Goal: Navigation & Orientation: Find specific page/section

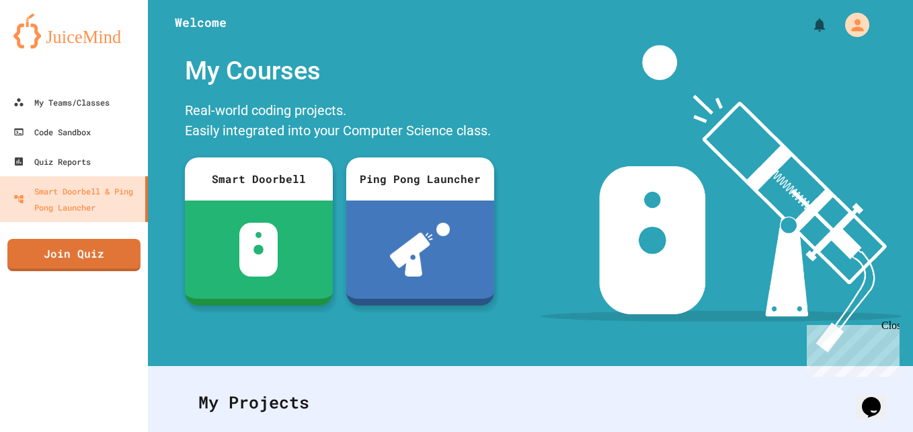
click at [889, 328] on div "Close" at bounding box center [889, 327] width 17 height 17
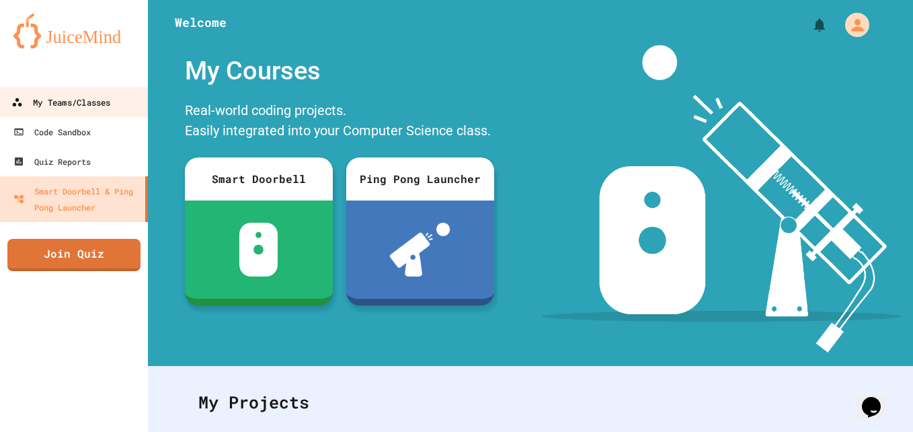
click at [75, 104] on div "My Teams/Classes" at bounding box center [60, 102] width 99 height 17
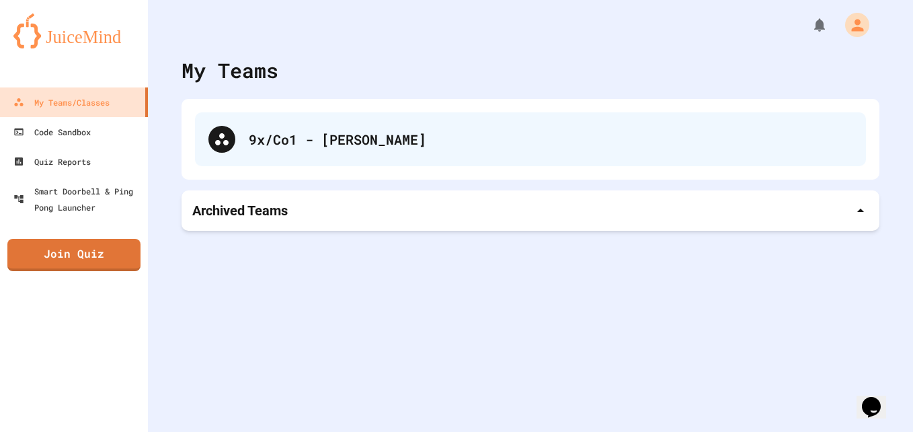
click at [239, 150] on div "9x/Co1 - [PERSON_NAME]" at bounding box center [530, 139] width 671 height 54
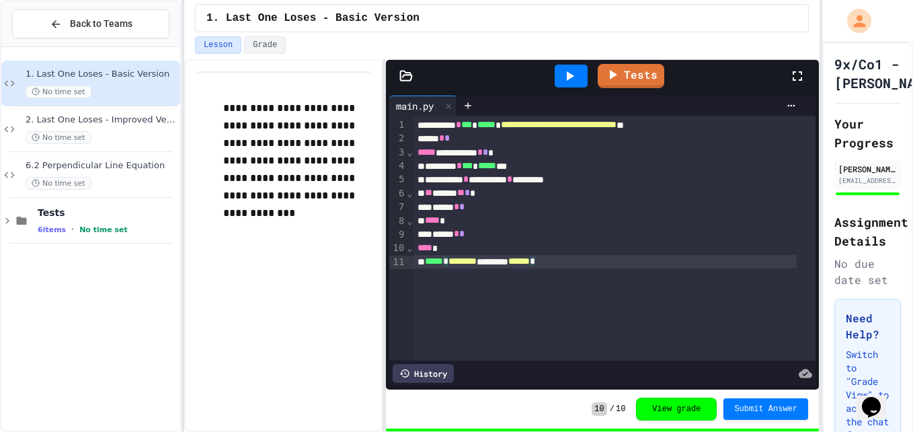
drag, startPoint x: 498, startPoint y: 288, endPoint x: 510, endPoint y: 280, distance: 15.1
click at [502, 286] on div "**********" at bounding box center [614, 238] width 402 height 245
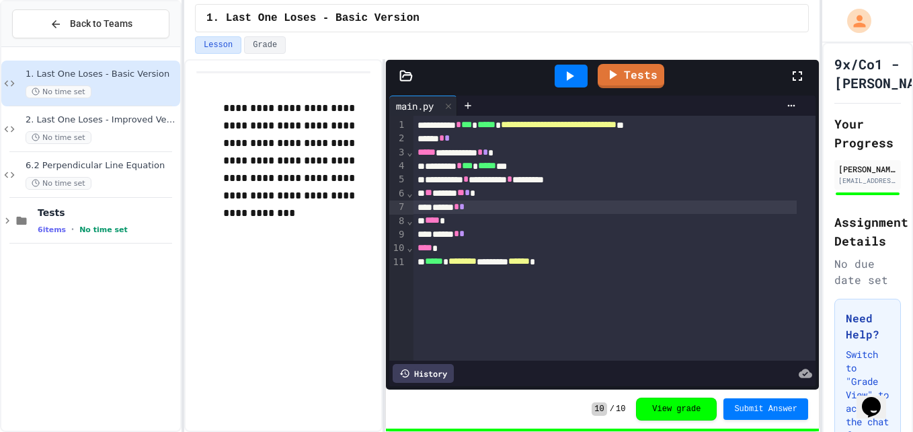
click at [634, 206] on div "****** * *" at bounding box center [604, 206] width 383 height 13
click at [104, 129] on div "2. Last One Loses - Improved Version No time set" at bounding box center [102, 129] width 152 height 30
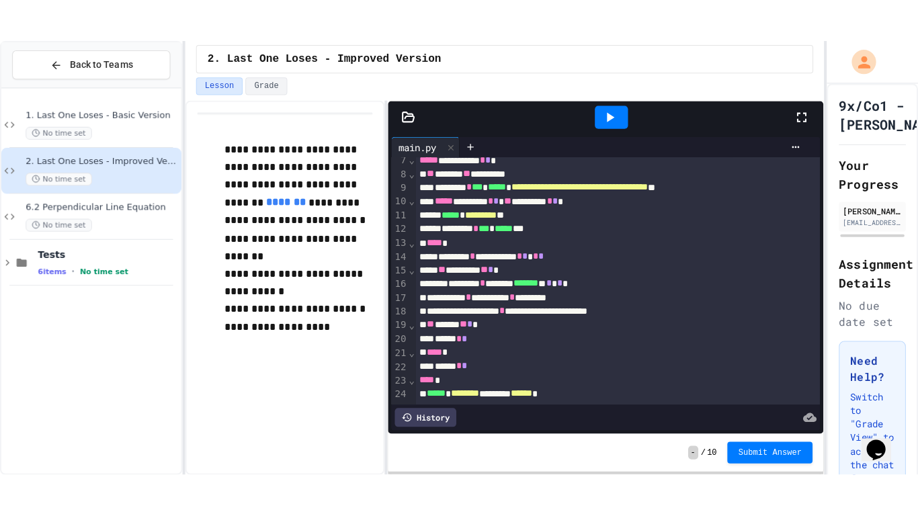
scroll to position [108, 0]
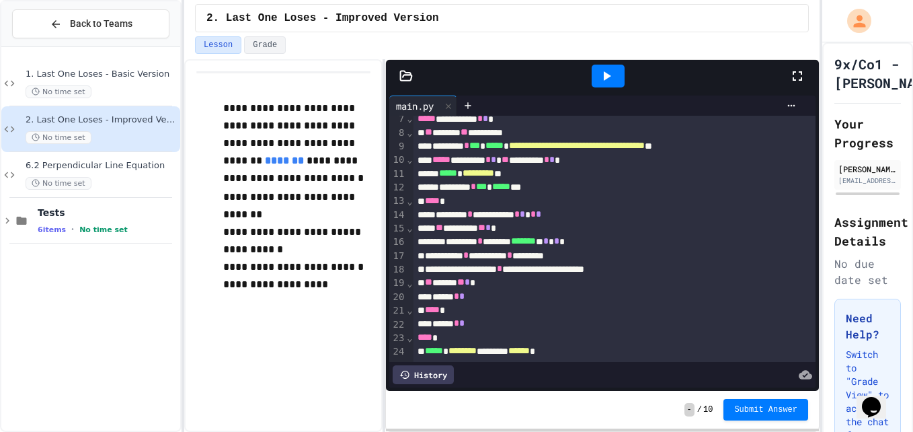
drag, startPoint x: 813, startPoint y: 72, endPoint x: 807, endPoint y: 124, distance: 52.1
click at [813, 72] on div at bounding box center [804, 76] width 30 height 36
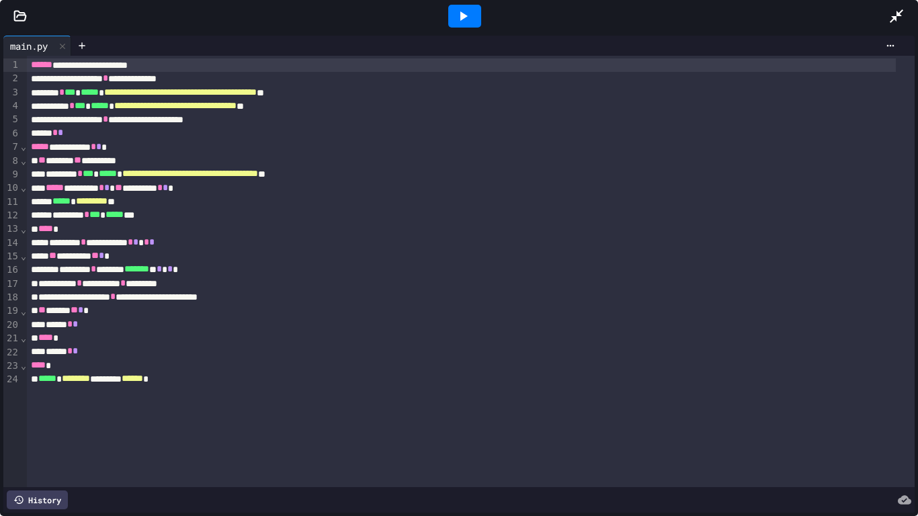
click at [467, 10] on icon at bounding box center [463, 16] width 16 height 16
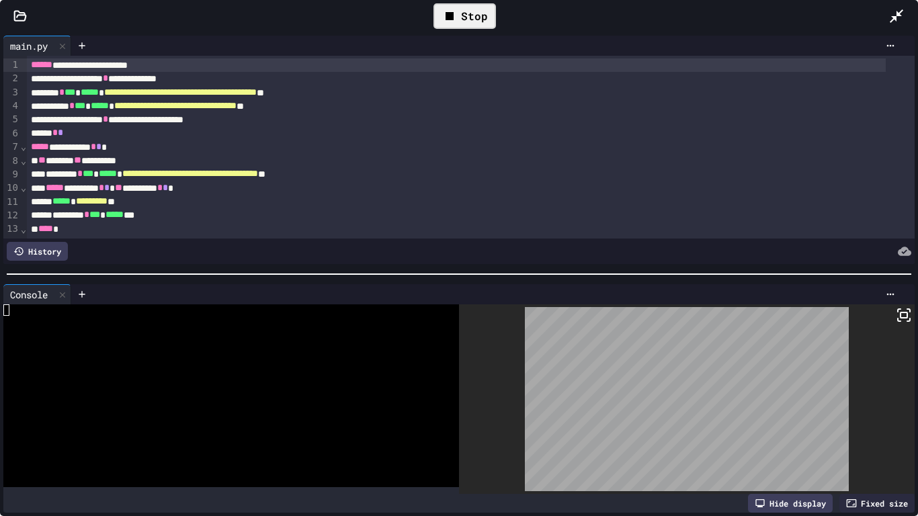
click at [889, 17] on icon at bounding box center [897, 16] width 16 height 16
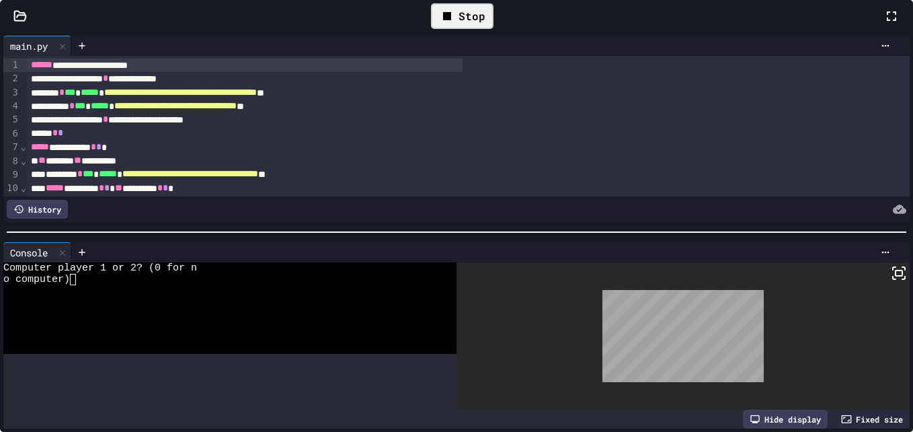
click at [912, 205] on html "**********" at bounding box center [456, 216] width 913 height 432
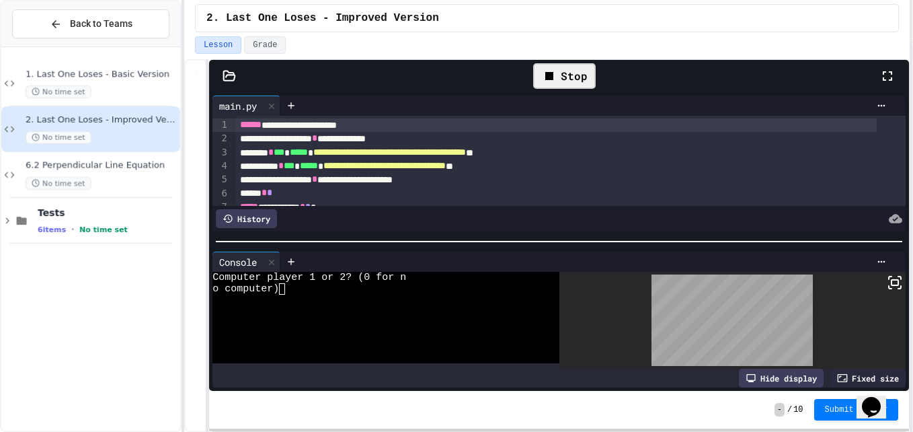
click at [207, 360] on div "**********" at bounding box center [546, 245] width 725 height 372
click at [568, 81] on div "Stop" at bounding box center [564, 76] width 63 height 26
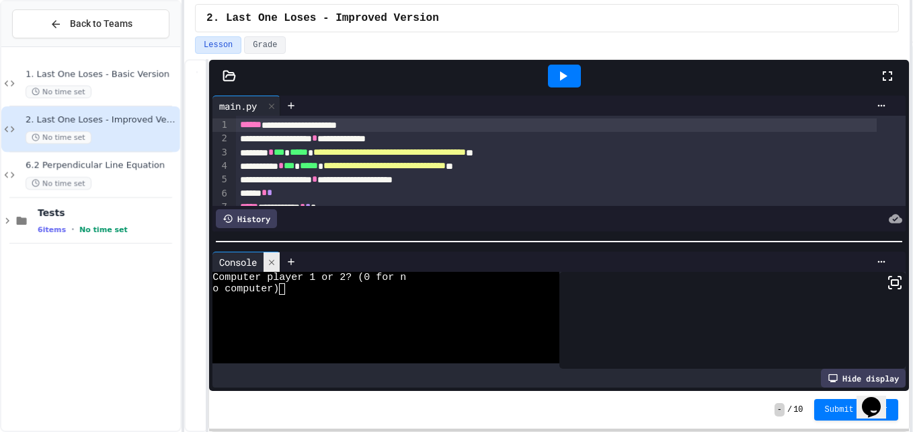
click at [272, 263] on div at bounding box center [272, 261] width 16 height 19
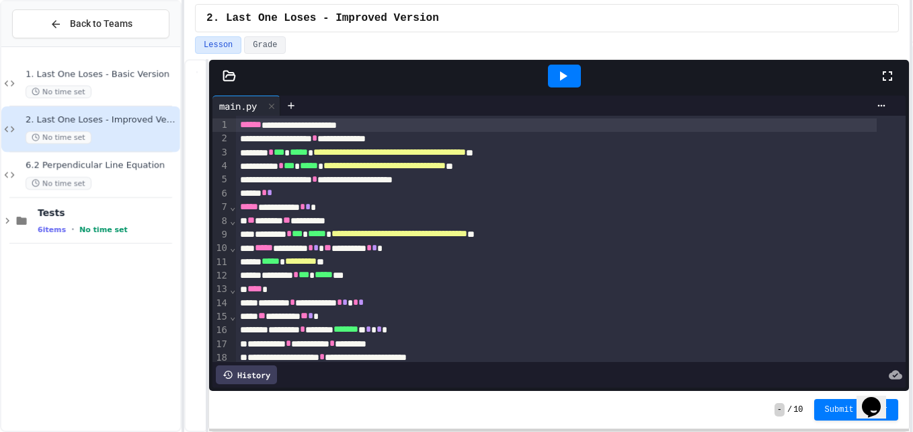
click at [575, 78] on div at bounding box center [564, 76] width 33 height 23
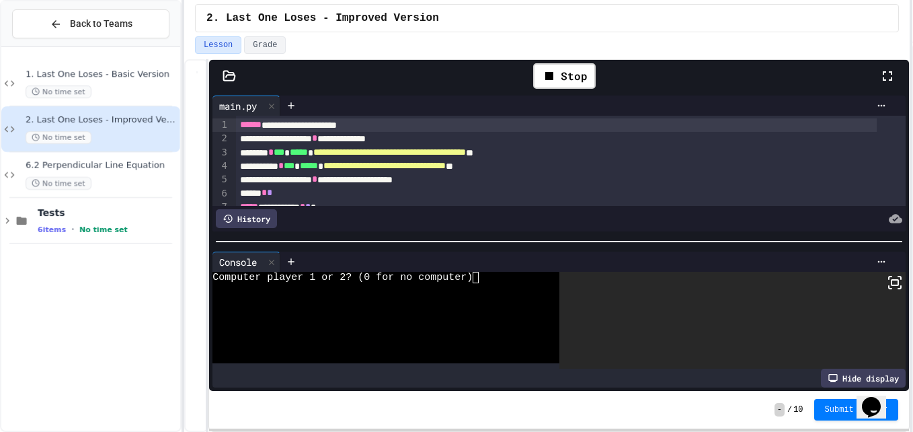
click at [485, 273] on div "Computer player 1 or 2? (0 for no computer)" at bounding box center [375, 277] width 327 height 11
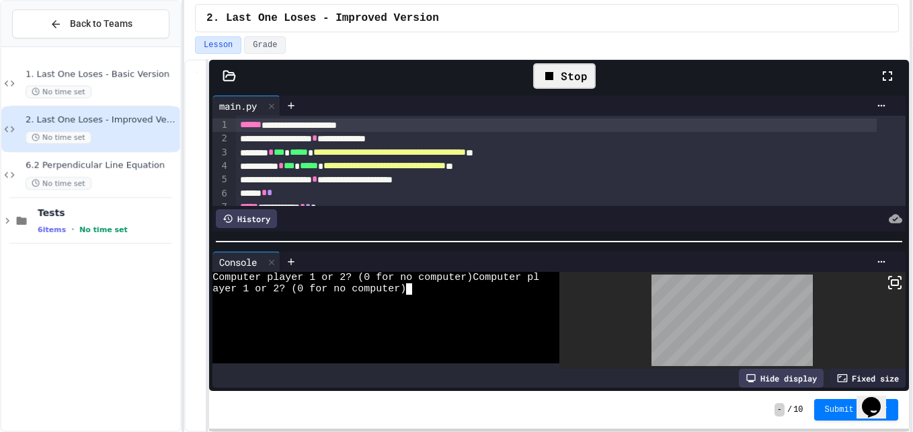
click at [546, 78] on icon at bounding box center [549, 76] width 8 height 8
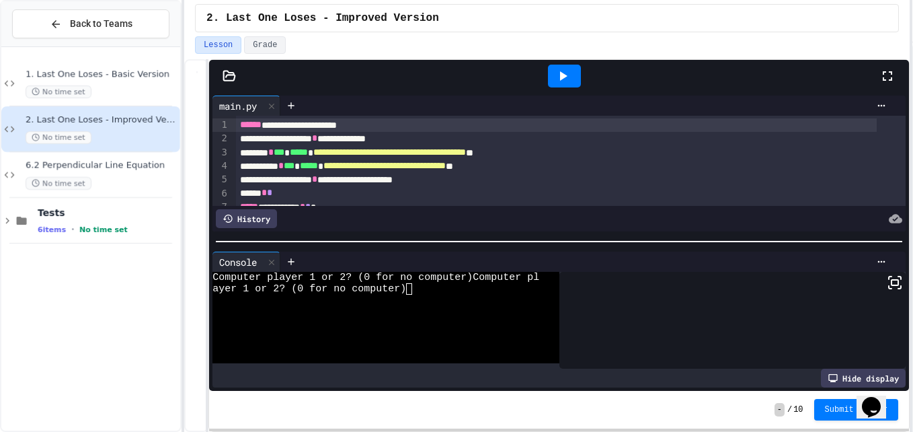
click at [546, 78] on div at bounding box center [564, 76] width 46 height 36
click at [556, 77] on icon at bounding box center [563, 76] width 16 height 16
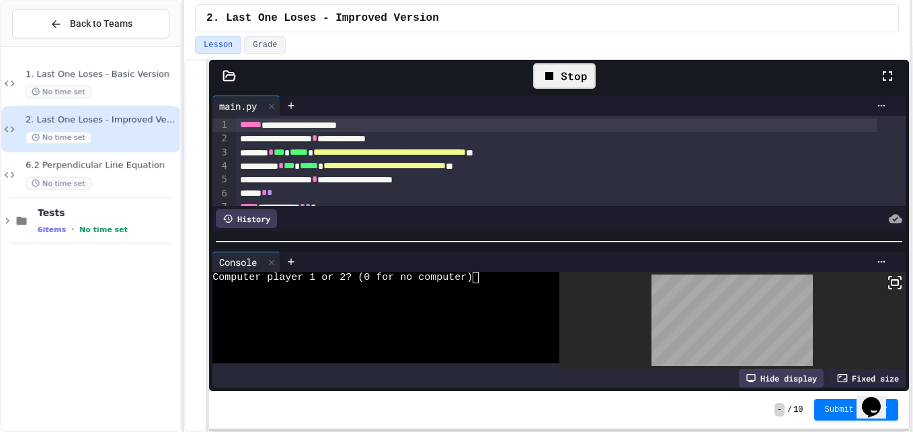
click at [888, 81] on icon at bounding box center [887, 76] width 16 height 16
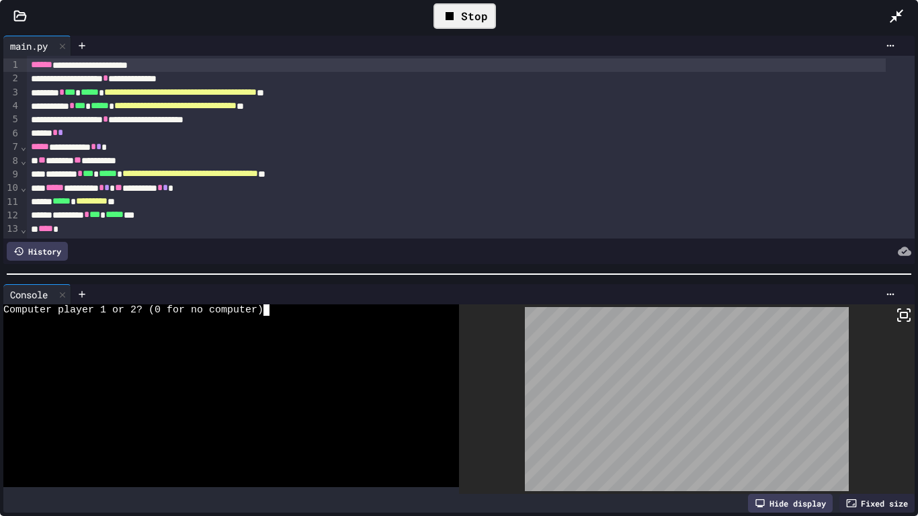
click at [278, 309] on div "Computer player 1 or 2? (0 for no computer)" at bounding box center [221, 310] width 436 height 11
click at [469, 7] on div "Stop" at bounding box center [465, 16] width 63 height 26
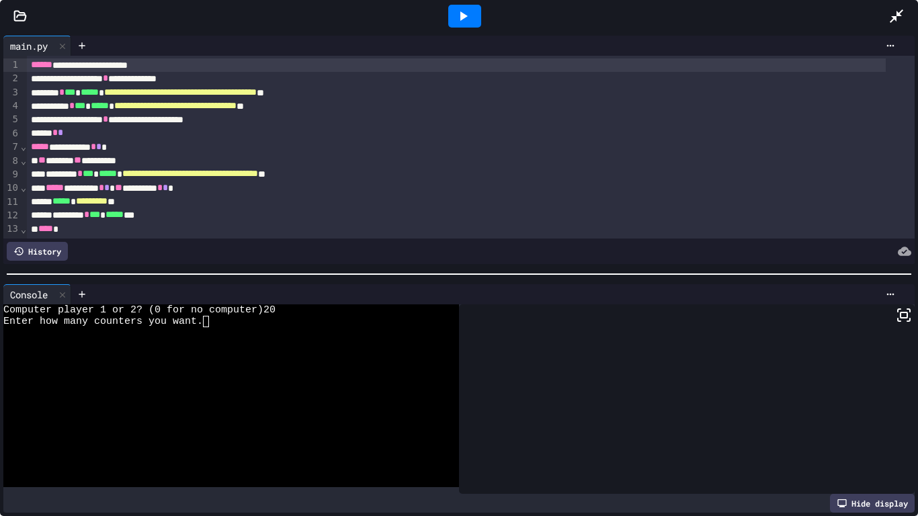
click at [460, 17] on icon at bounding box center [463, 16] width 16 height 16
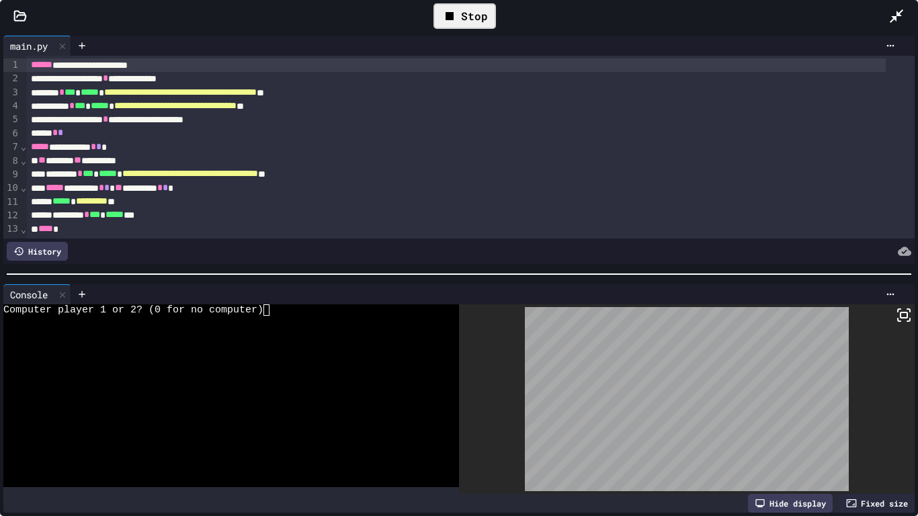
click at [271, 309] on div "Computer player 1 or 2? (0 for no computer)" at bounding box center [221, 310] width 436 height 11
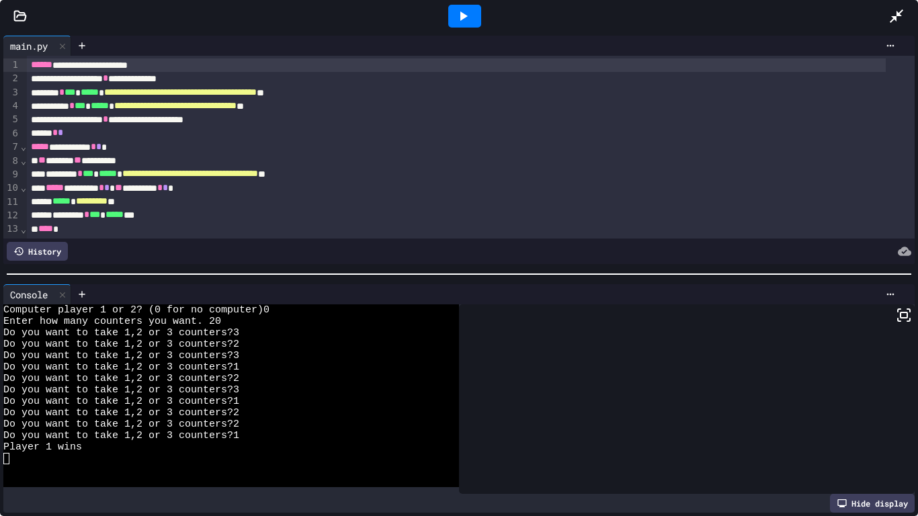
click at [159, 174] on span "**********" at bounding box center [190, 173] width 136 height 9
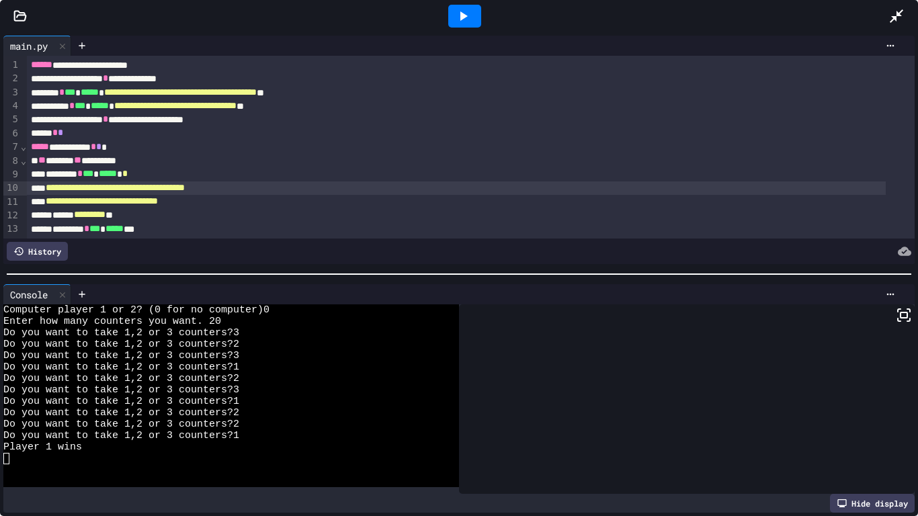
click at [897, 22] on icon at bounding box center [896, 15] width 13 height 13
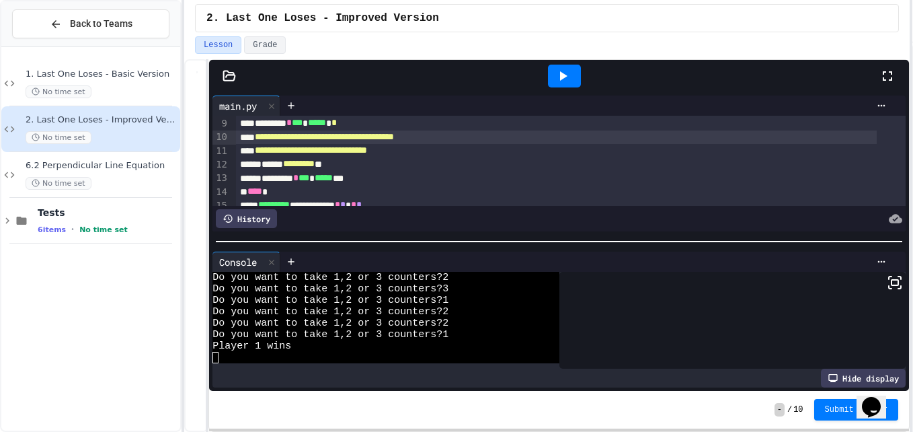
scroll to position [134, 0]
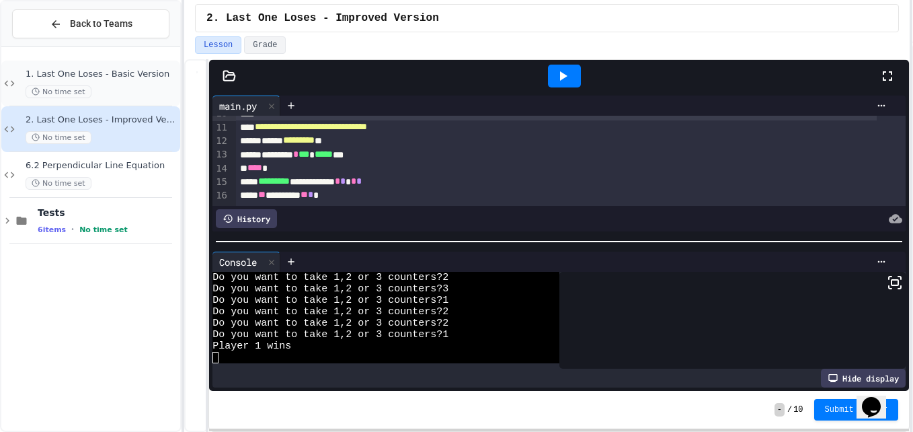
click at [140, 89] on div "No time set" at bounding box center [102, 91] width 152 height 13
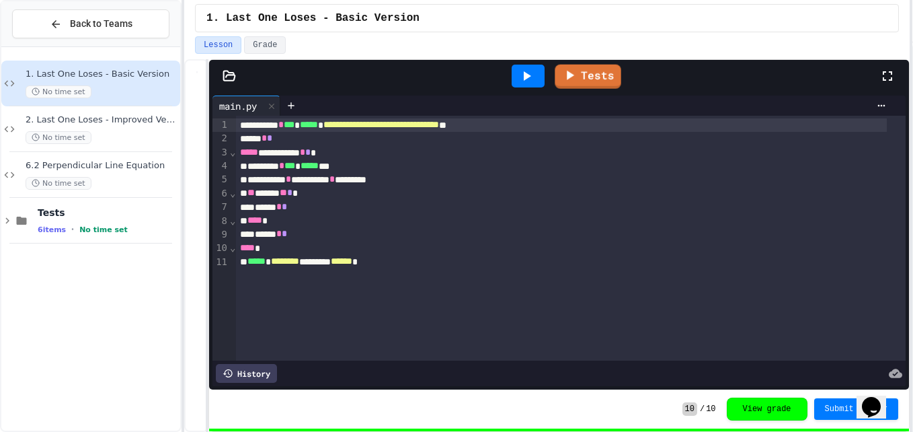
click at [512, 75] on div at bounding box center [528, 76] width 33 height 23
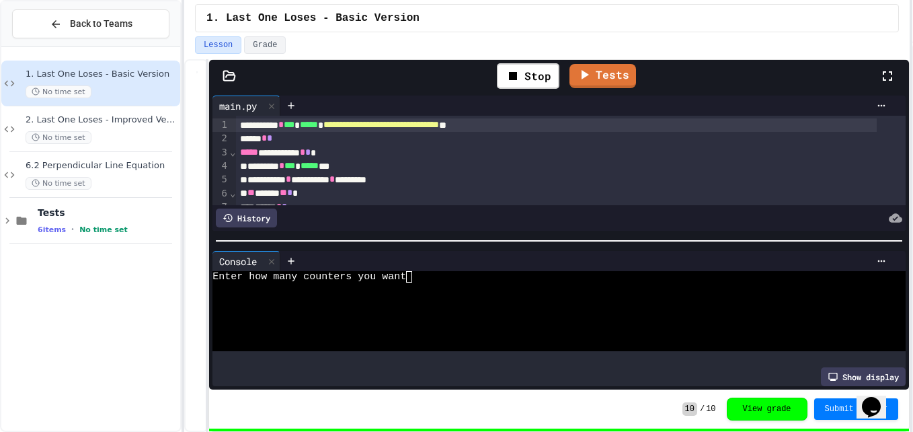
click at [429, 276] on div "Enter how many counters you want" at bounding box center [548, 276] width 672 height 11
click at [333, 282] on div at bounding box center [548, 287] width 672 height 11
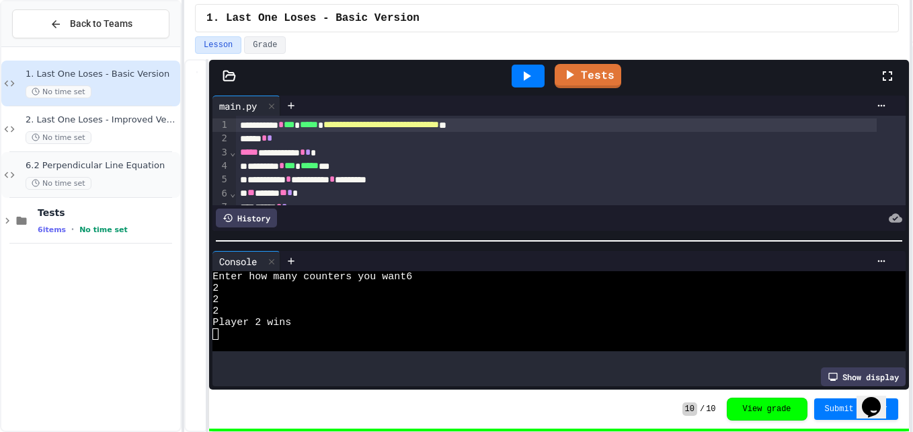
click at [126, 186] on div "No time set" at bounding box center [102, 183] width 152 height 13
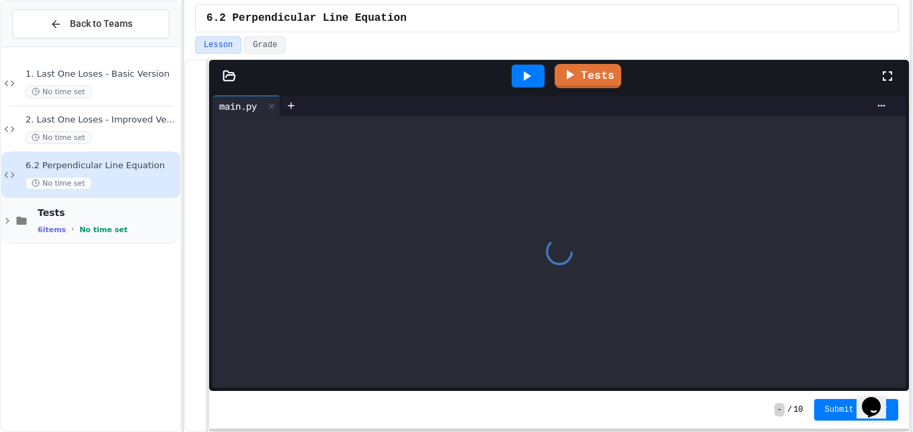
click at [117, 204] on div "Tests 6 items • No time set" at bounding box center [90, 221] width 179 height 46
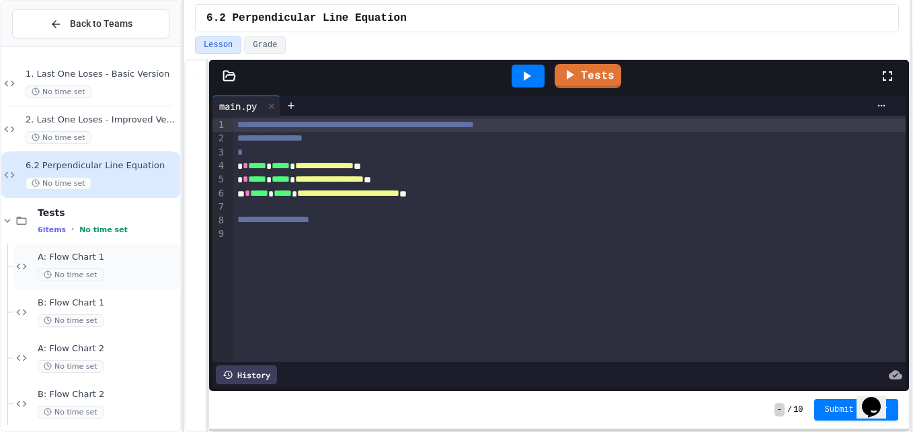
click at [113, 264] on div "A: Flow Chart 1 No time set" at bounding box center [108, 266] width 140 height 30
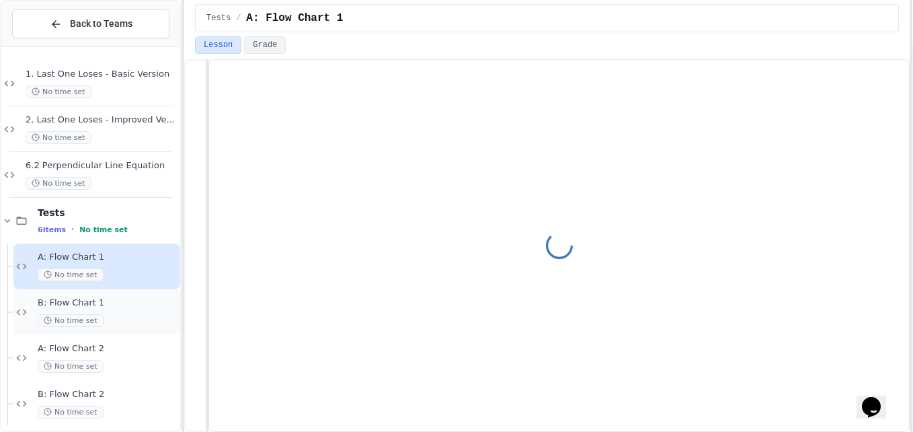
click at [124, 310] on div "B: Flow Chart 1 No time set" at bounding box center [108, 312] width 140 height 30
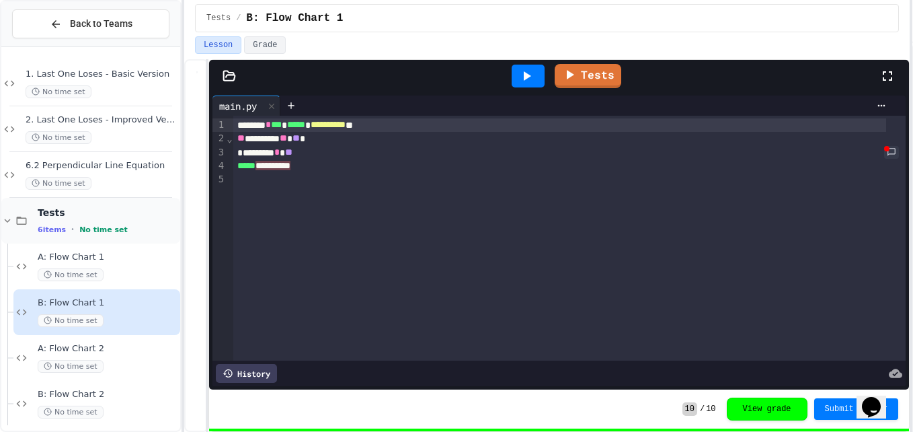
scroll to position [67, 0]
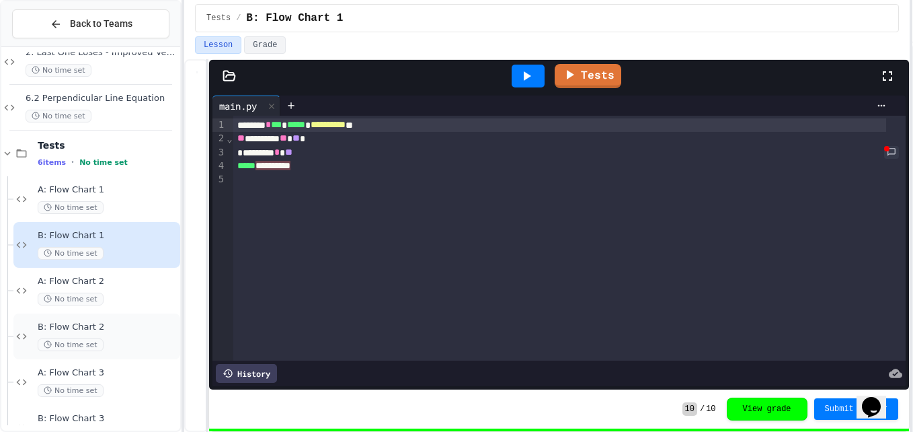
click at [134, 339] on div "No time set" at bounding box center [108, 344] width 140 height 13
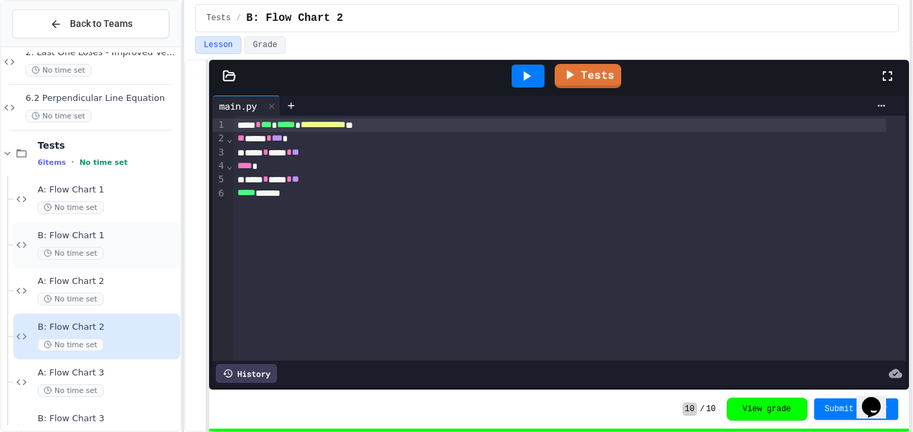
scroll to position [101, 0]
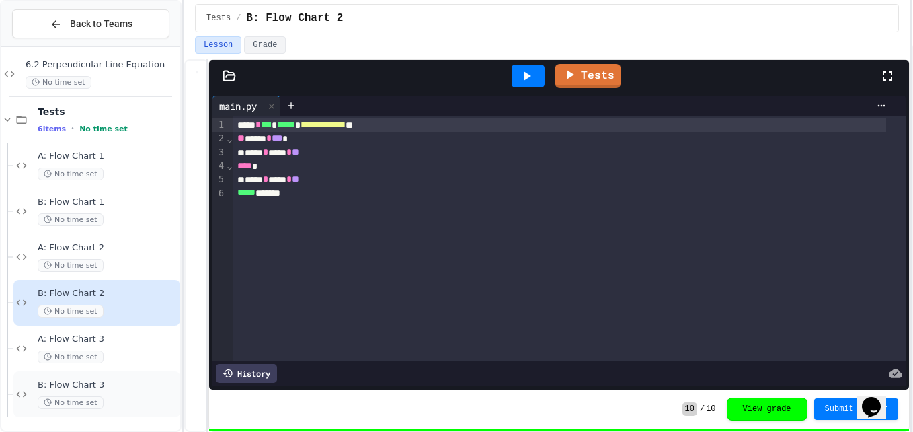
click at [122, 392] on div "B: Flow Chart 3 No time set" at bounding box center [108, 394] width 140 height 30
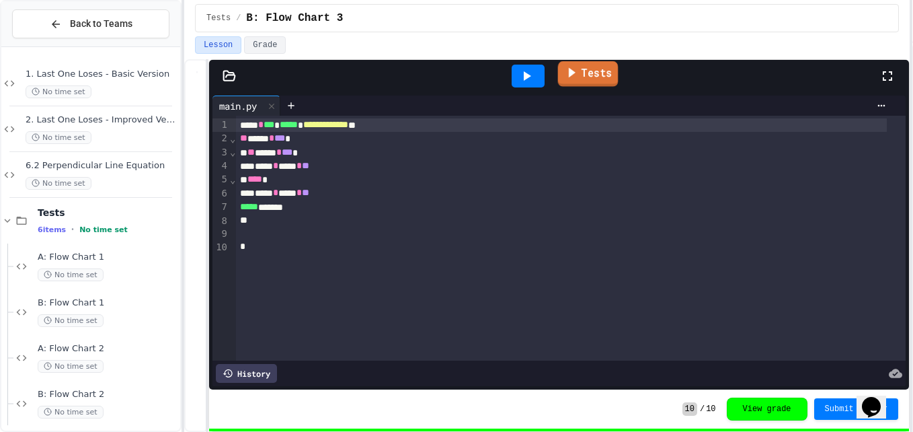
click at [561, 79] on link "Tests" at bounding box center [587, 74] width 61 height 26
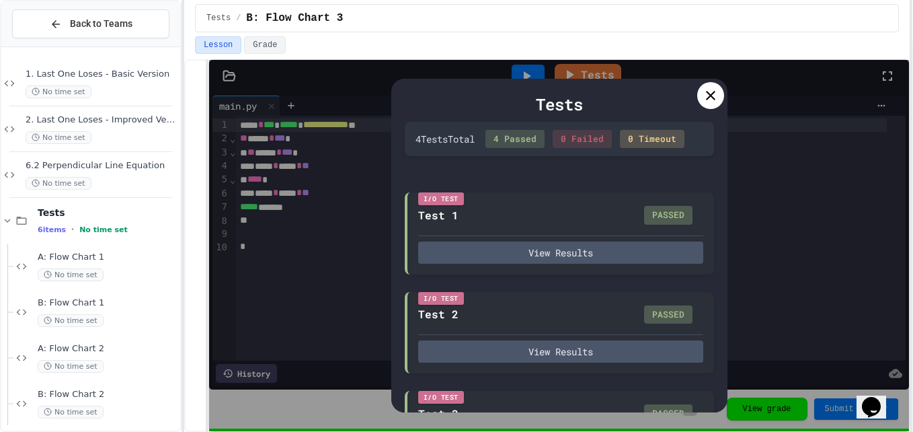
click at [707, 90] on icon at bounding box center [711, 95] width 16 height 16
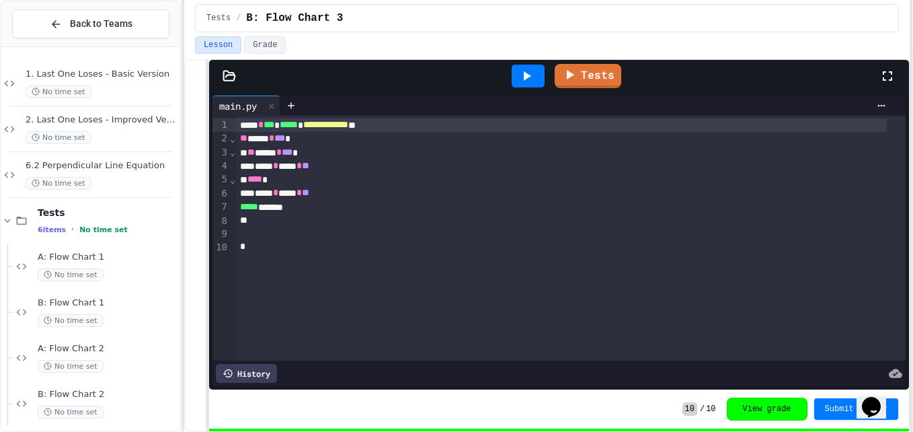
click at [534, 71] on icon at bounding box center [526, 76] width 16 height 16
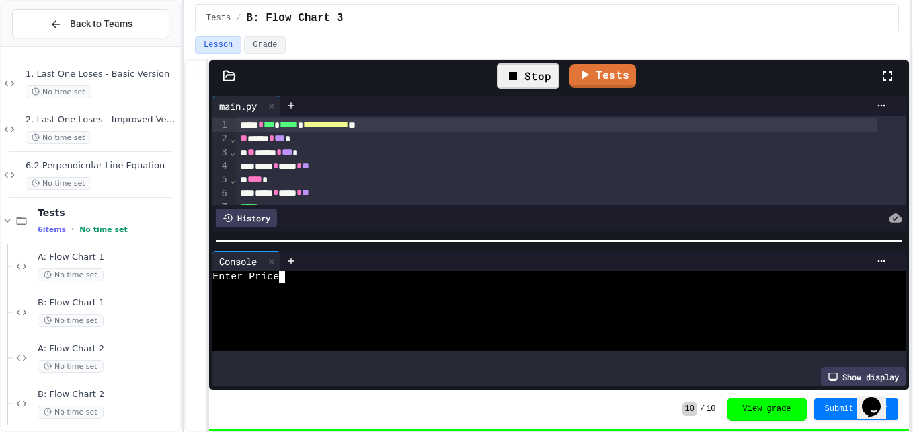
click at [346, 294] on div at bounding box center [548, 299] width 672 height 11
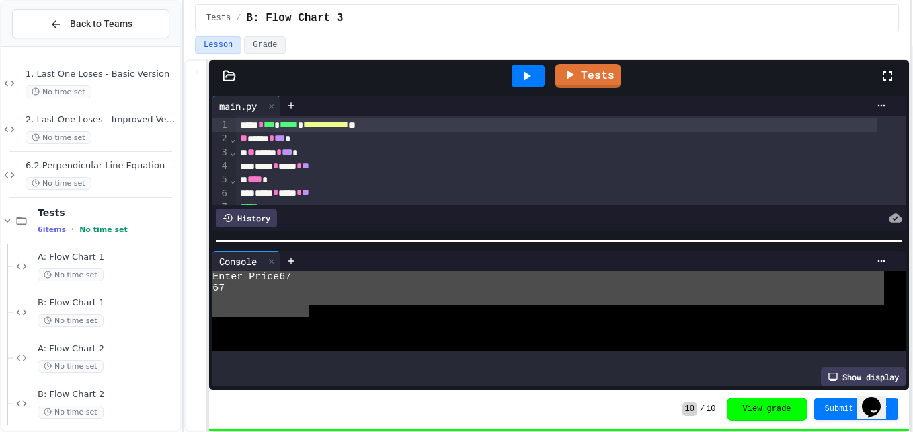
drag, startPoint x: 299, startPoint y: 276, endPoint x: 269, endPoint y: 227, distance: 56.7
click at [290, 259] on div "Console WWWWWWWWWWWWWWWWWWWWWWWWWWWWWWWW Enter Price67 67 Show display" at bounding box center [558, 318] width 693 height 135
click at [385, 342] on div "Enter Price67 67" at bounding box center [548, 311] width 672 height 80
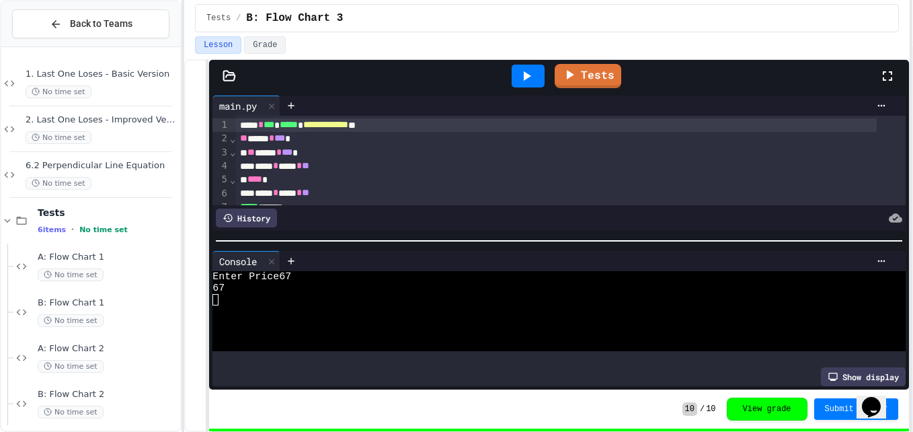
click at [532, 73] on icon at bounding box center [526, 76] width 16 height 16
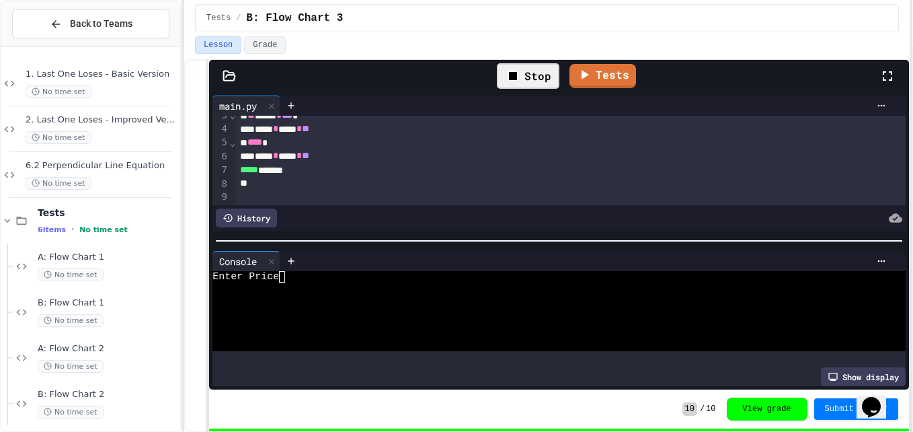
scroll to position [66, 0]
click at [326, 149] on div "***** *******" at bounding box center [556, 155] width 641 height 13
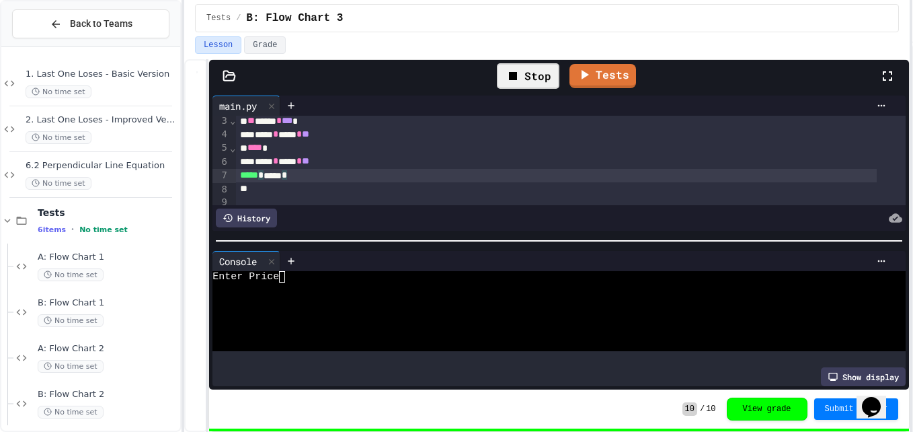
scroll to position [0, 0]
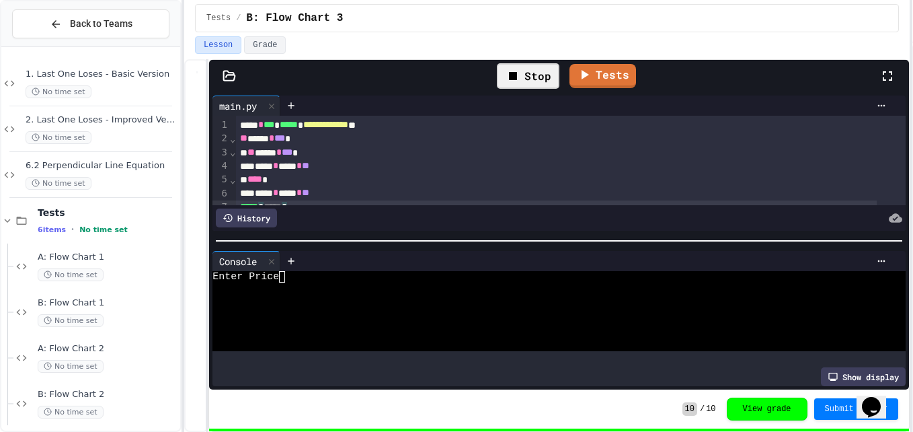
click at [340, 163] on div "***** * ***** * **" at bounding box center [556, 165] width 641 height 13
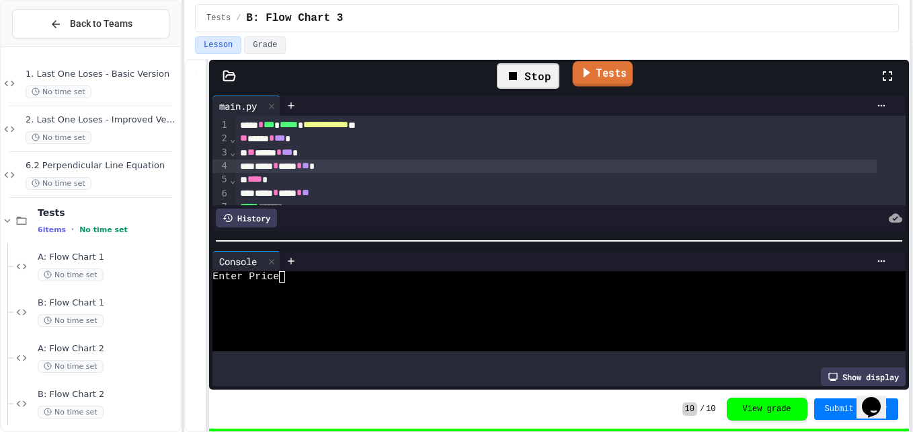
click at [580, 77] on icon at bounding box center [585, 72] width 15 height 17
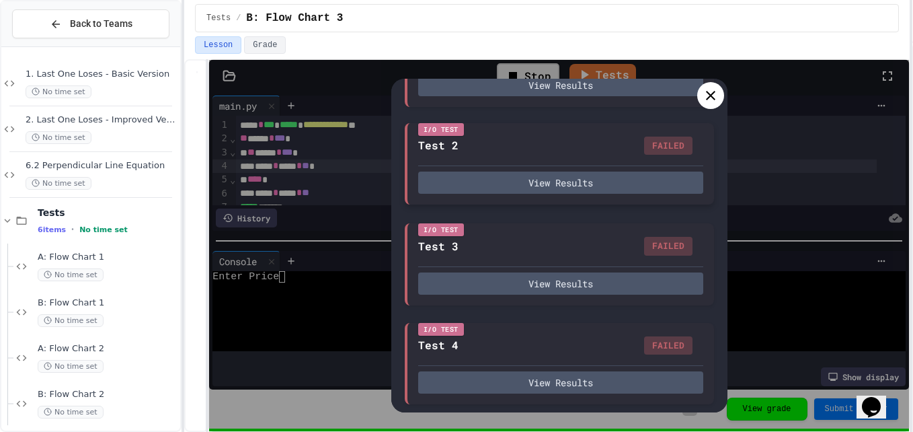
scroll to position [183, 0]
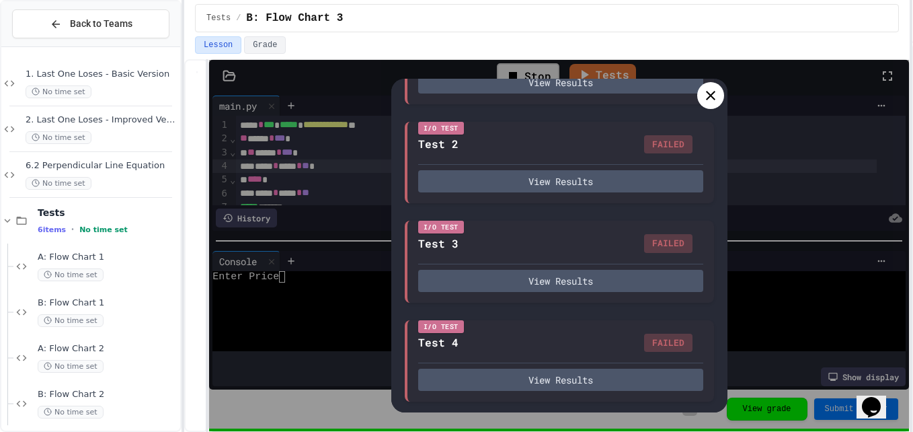
click at [709, 99] on icon at bounding box center [711, 95] width 16 height 16
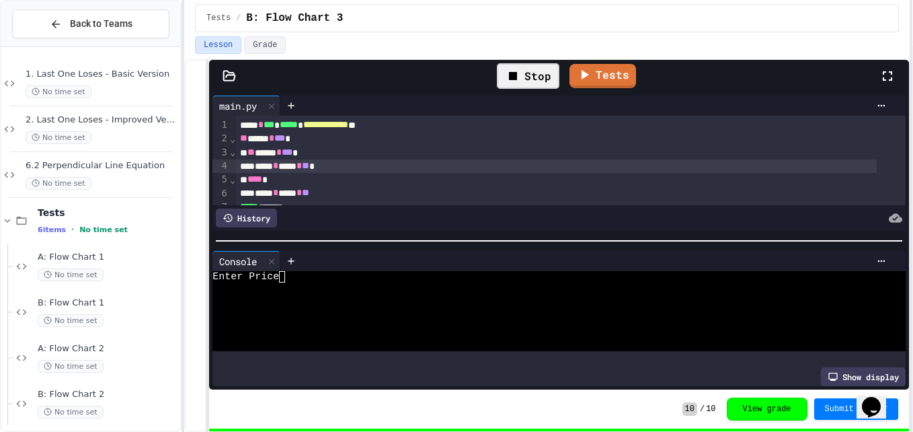
click at [344, 168] on div "***** * ***** * ** *" at bounding box center [556, 165] width 641 height 13
click at [594, 79] on link "Tests" at bounding box center [602, 75] width 63 height 26
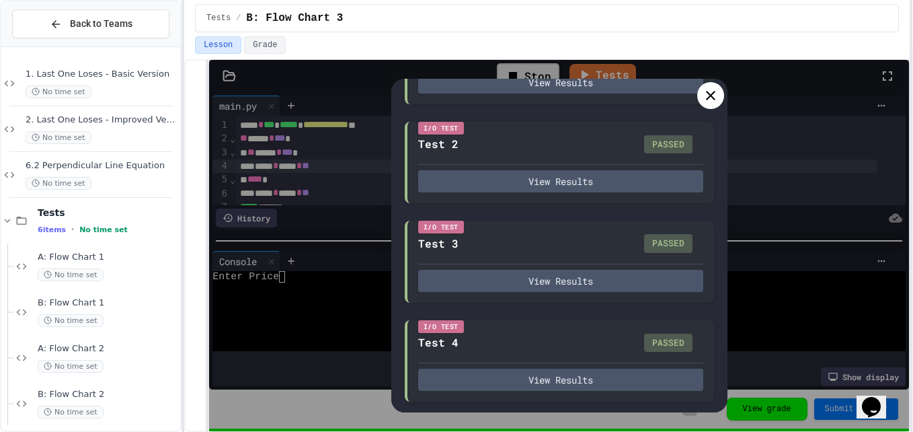
click at [710, 100] on icon at bounding box center [711, 95] width 16 height 16
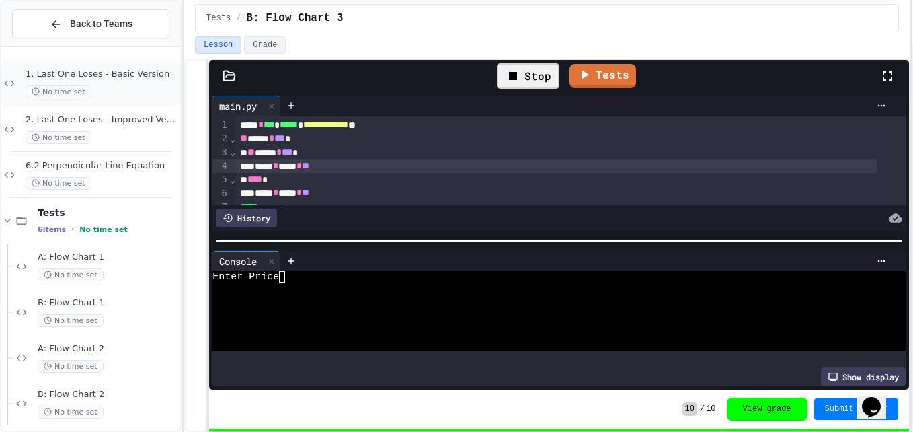
click at [133, 86] on div "No time set" at bounding box center [102, 91] width 152 height 13
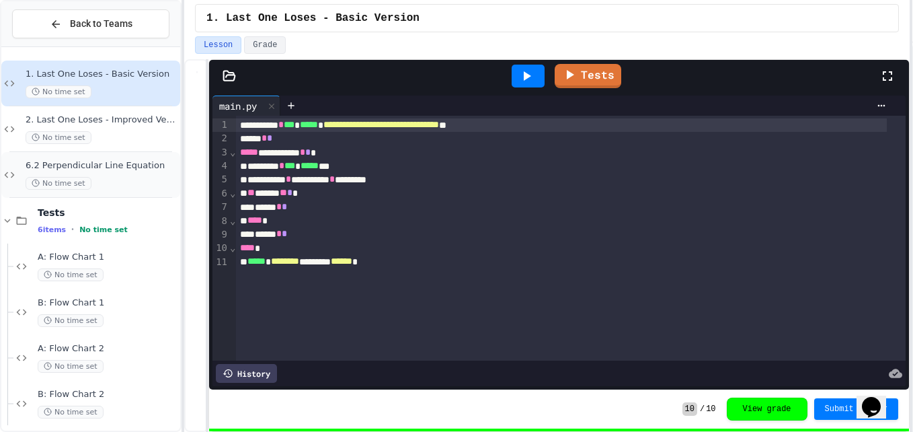
click at [123, 174] on div "6.2 Perpendicular Line Equation No time set" at bounding box center [102, 175] width 152 height 30
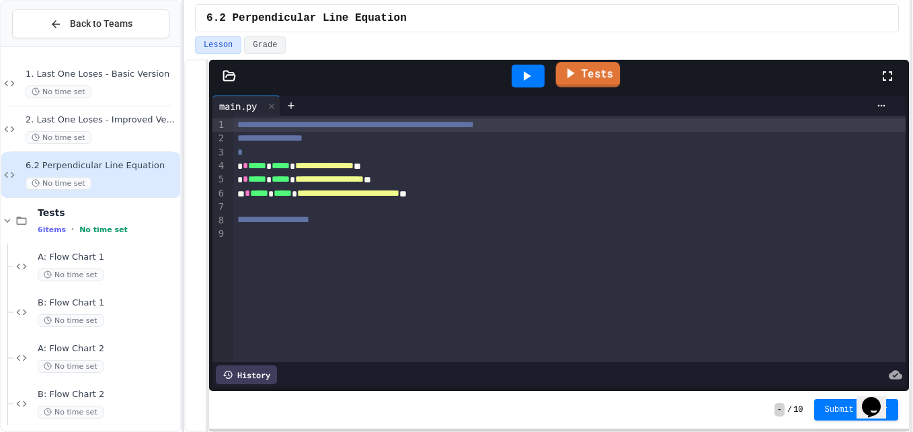
click at [583, 69] on link "Tests" at bounding box center [587, 75] width 65 height 26
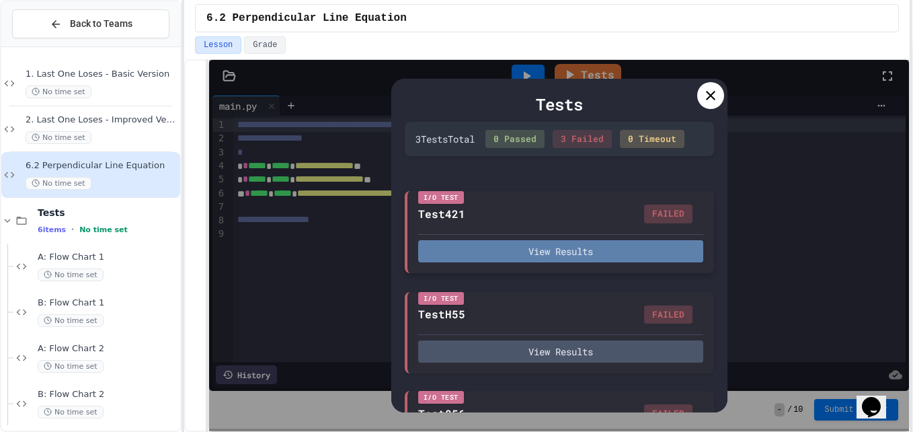
click at [661, 262] on button "View Results" at bounding box center [560, 251] width 285 height 22
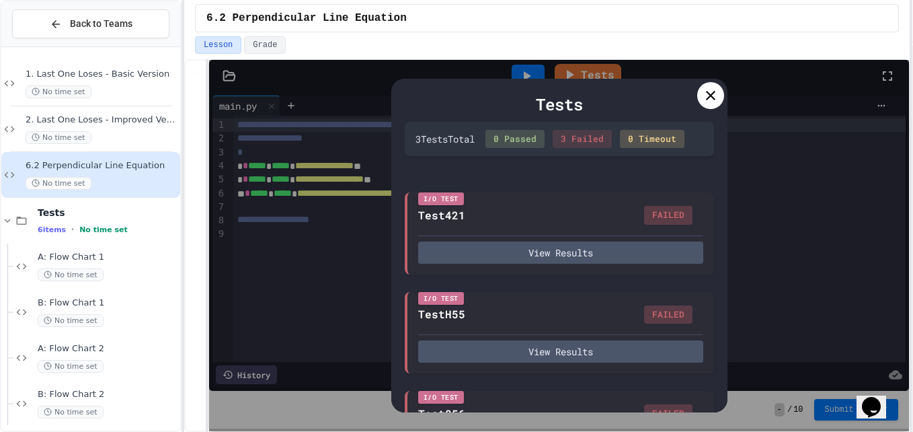
click at [715, 92] on icon at bounding box center [711, 95] width 16 height 16
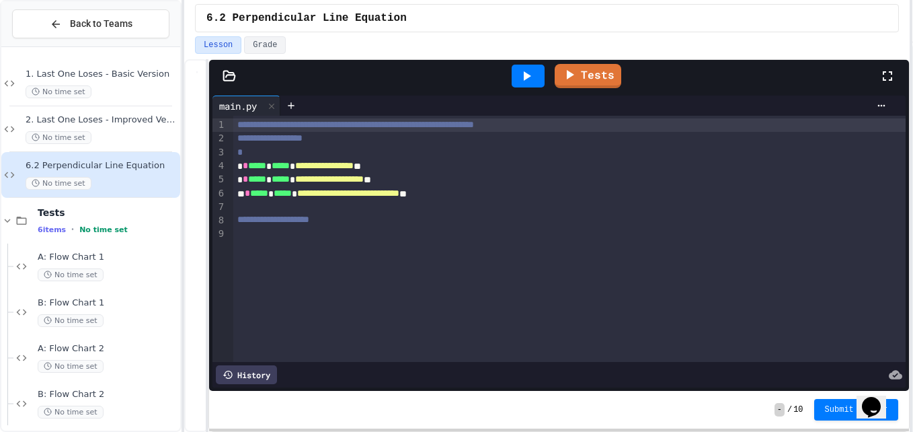
click at [299, 234] on div at bounding box center [569, 233] width 673 height 13
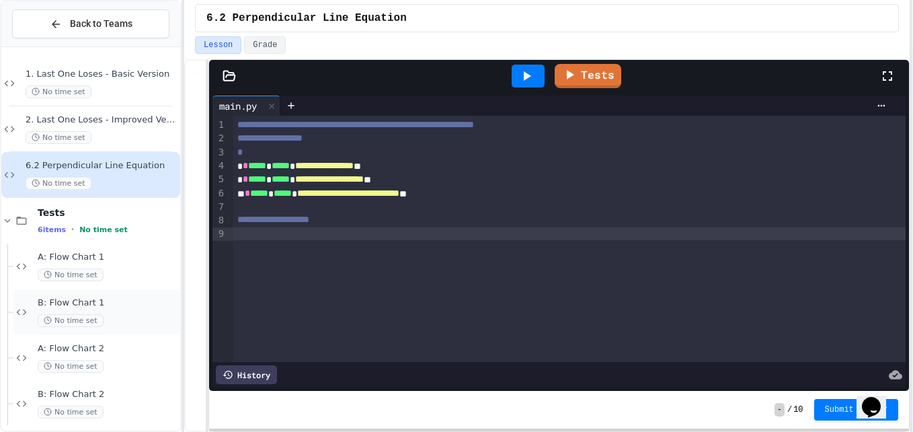
click at [122, 315] on div "No time set" at bounding box center [108, 320] width 140 height 13
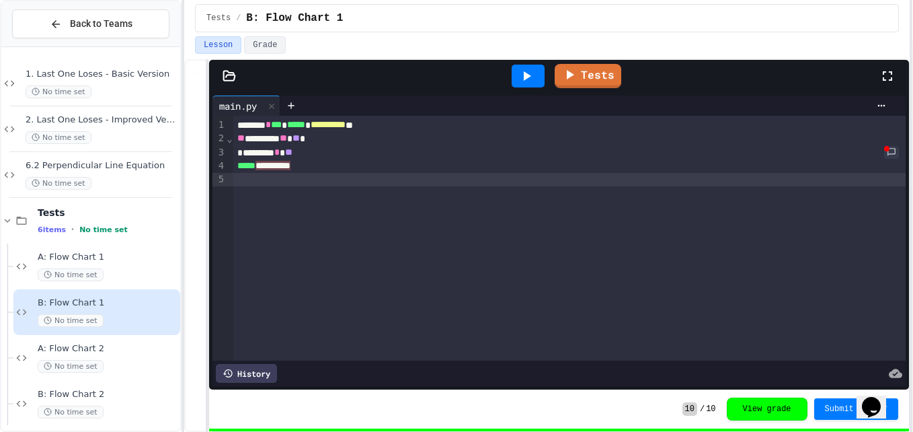
click at [439, 266] on div "**********" at bounding box center [569, 238] width 673 height 245
click at [423, 173] on div at bounding box center [569, 179] width 673 height 13
drag, startPoint x: 345, startPoint y: 169, endPoint x: 323, endPoint y: 171, distance: 22.3
click at [342, 169] on div "**********" at bounding box center [569, 165] width 673 height 13
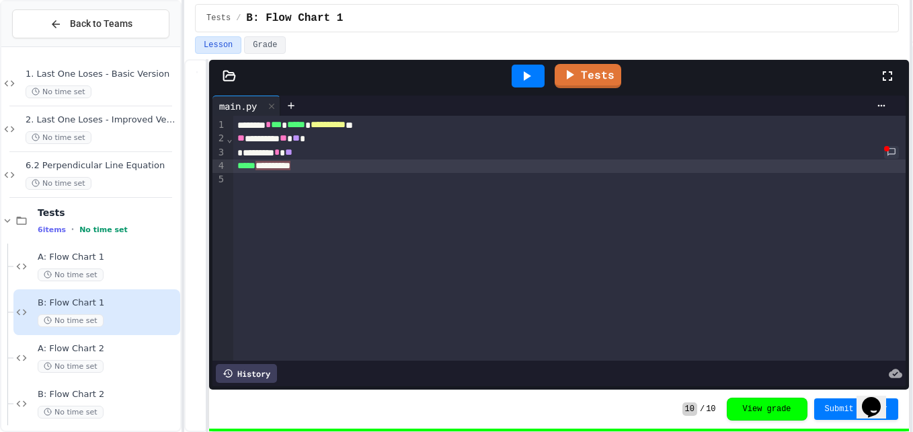
click at [303, 171] on div "**********" at bounding box center [569, 165] width 673 height 13
click at [307, 171] on div "**********" at bounding box center [569, 165] width 673 height 13
click at [529, 71] on icon at bounding box center [526, 76] width 16 height 16
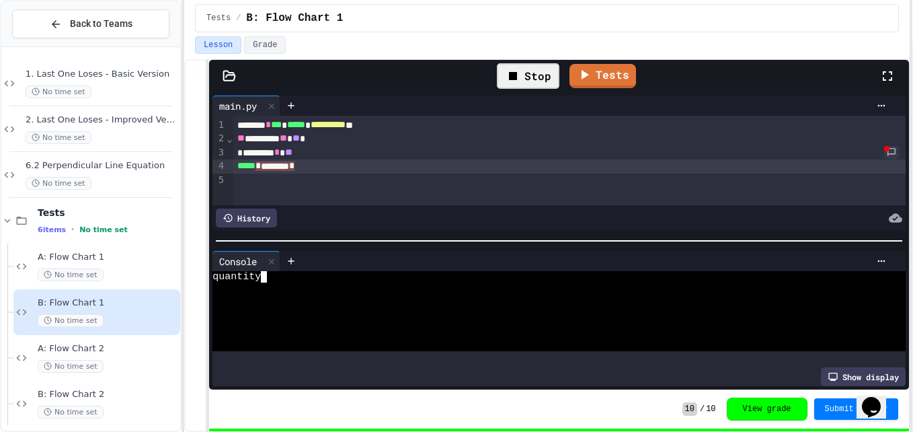
click at [301, 272] on div "quantity" at bounding box center [548, 276] width 672 height 11
click at [229, 286] on div "67" at bounding box center [548, 287] width 672 height 11
click at [525, 83] on icon at bounding box center [526, 76] width 16 height 16
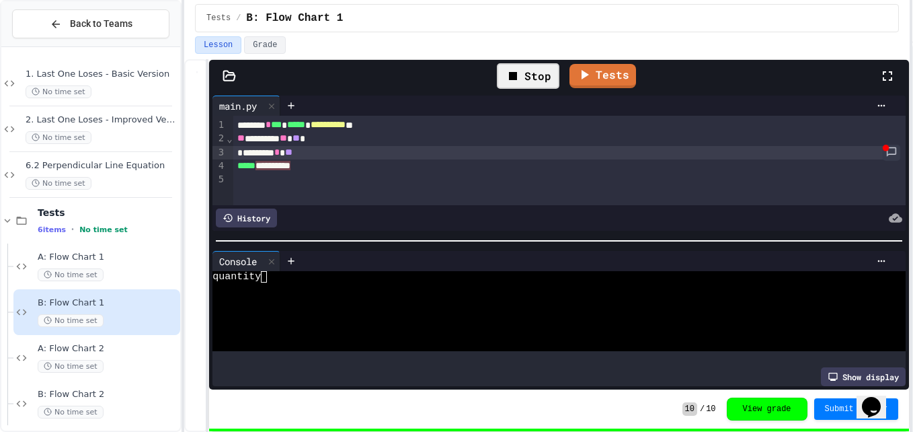
click at [861, 149] on div "******** * **" at bounding box center [559, 152] width 653 height 13
click at [883, 154] on link at bounding box center [891, 153] width 17 height 16
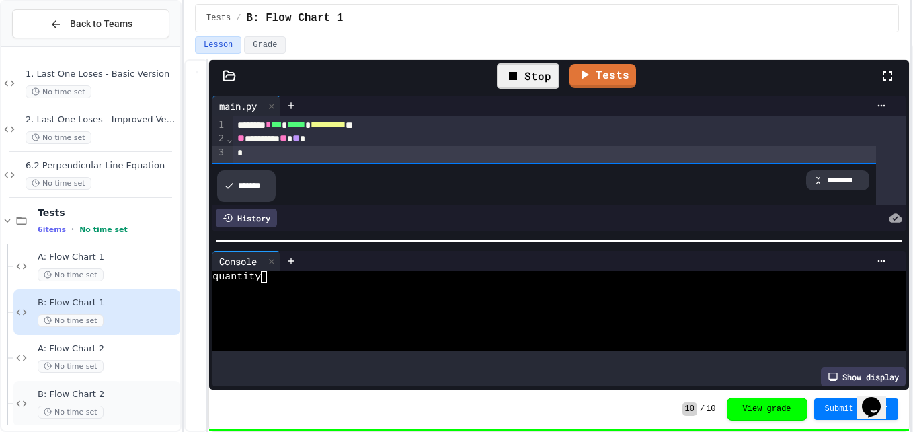
click at [110, 392] on span "B: Flow Chart 2" at bounding box center [108, 394] width 140 height 11
